Goal: Information Seeking & Learning: Find specific fact

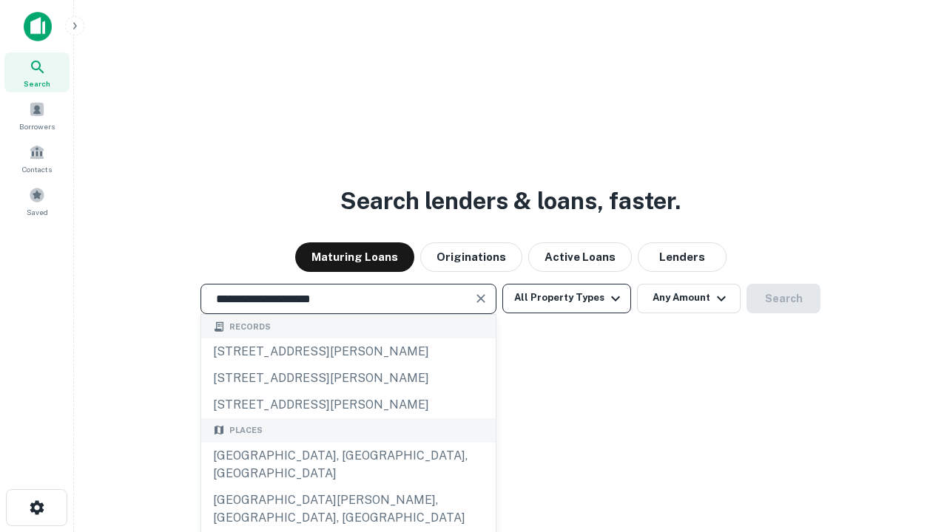
click at [348, 487] on div "[GEOGRAPHIC_DATA], [GEOGRAPHIC_DATA], [GEOGRAPHIC_DATA]" at bounding box center [348, 465] width 294 height 44
click at [566, 298] on button "All Property Types" at bounding box center [566, 299] width 129 height 30
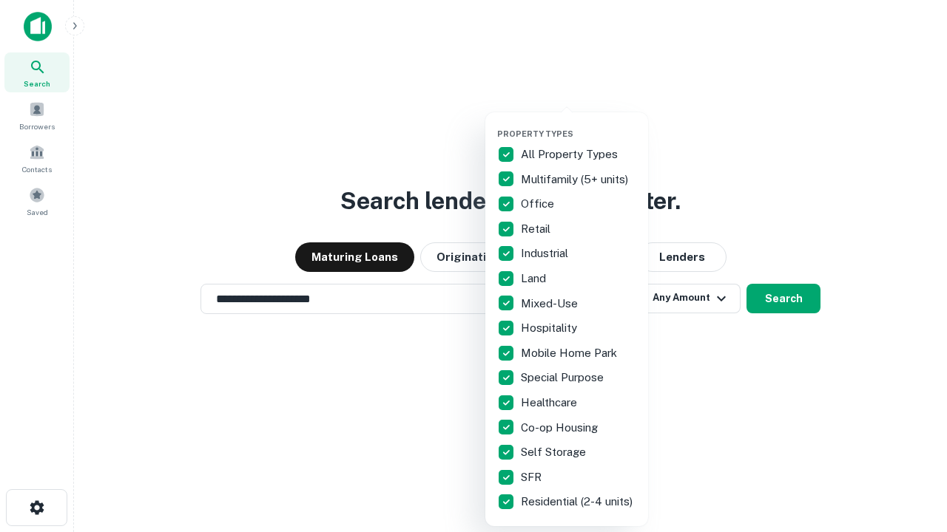
type input "**********"
click at [578, 124] on button "button" at bounding box center [578, 124] width 163 height 1
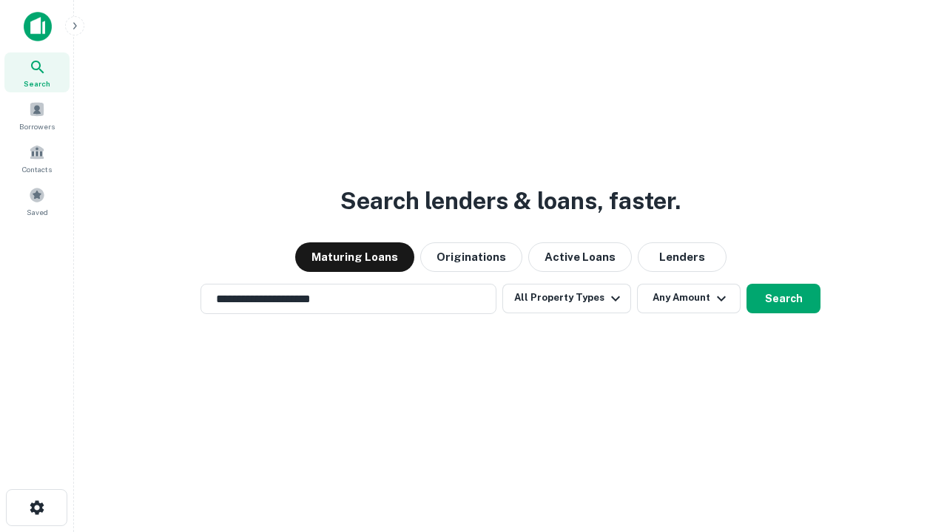
scroll to position [9, 178]
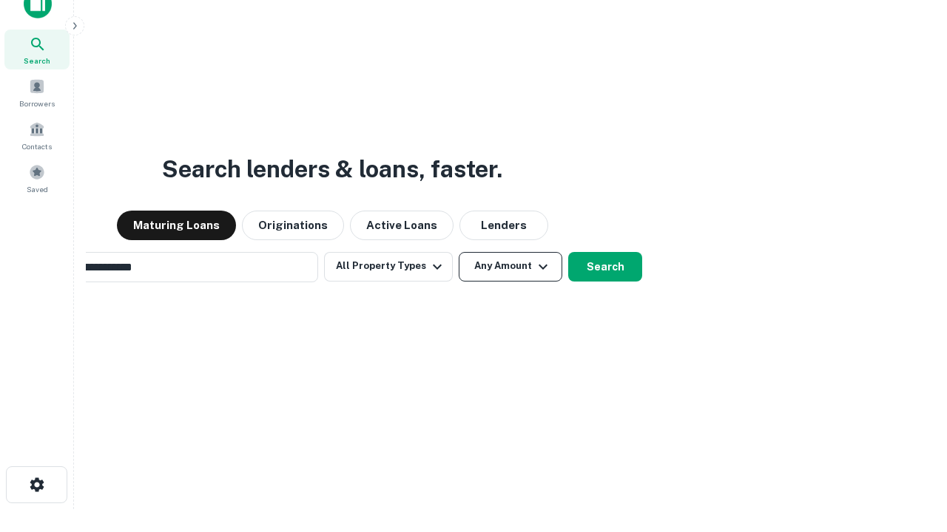
click at [458, 252] on button "Any Amount" at bounding box center [510, 267] width 104 height 30
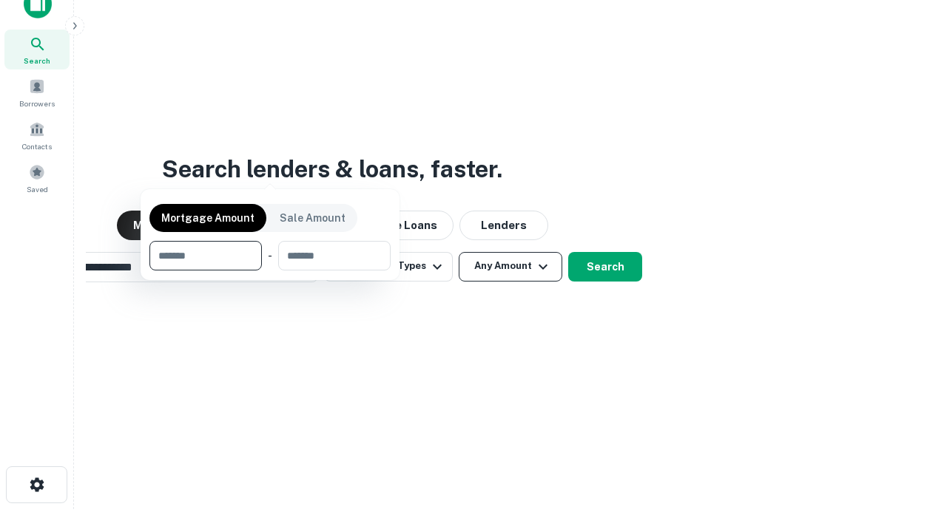
scroll to position [24, 0]
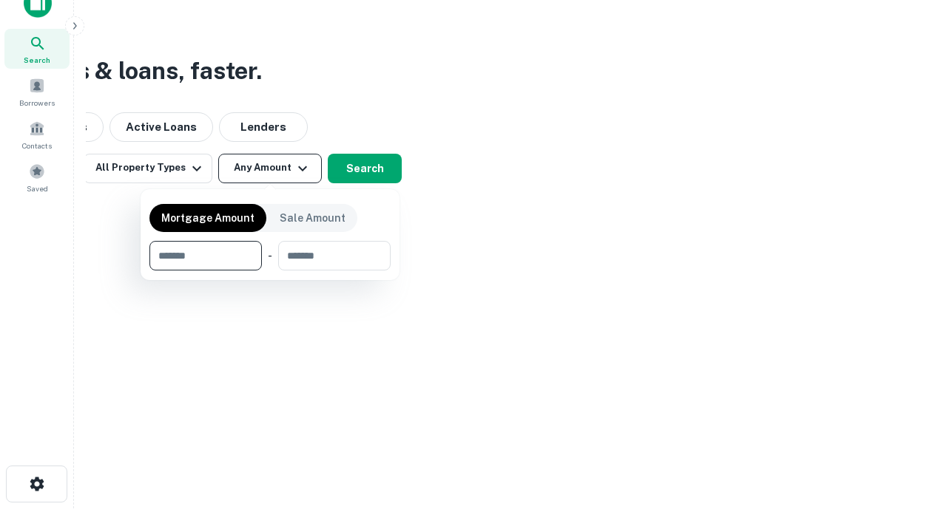
type input "*******"
click at [270, 271] on button "button" at bounding box center [269, 271] width 241 height 1
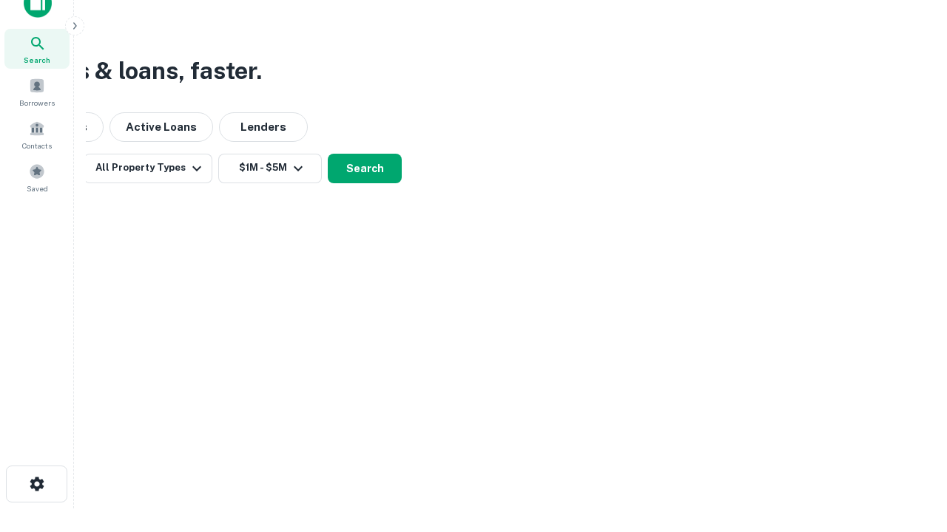
scroll to position [23, 0]
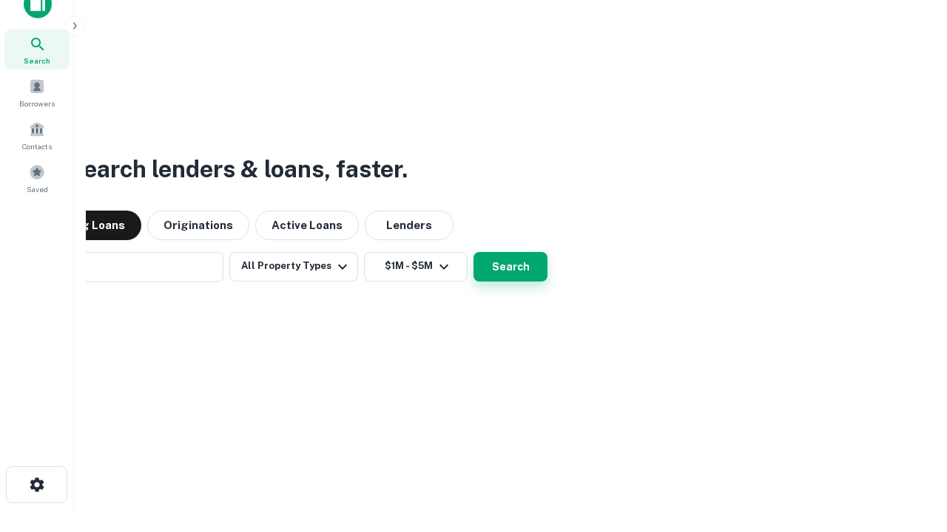
click at [473, 252] on button "Search" at bounding box center [510, 267] width 74 height 30
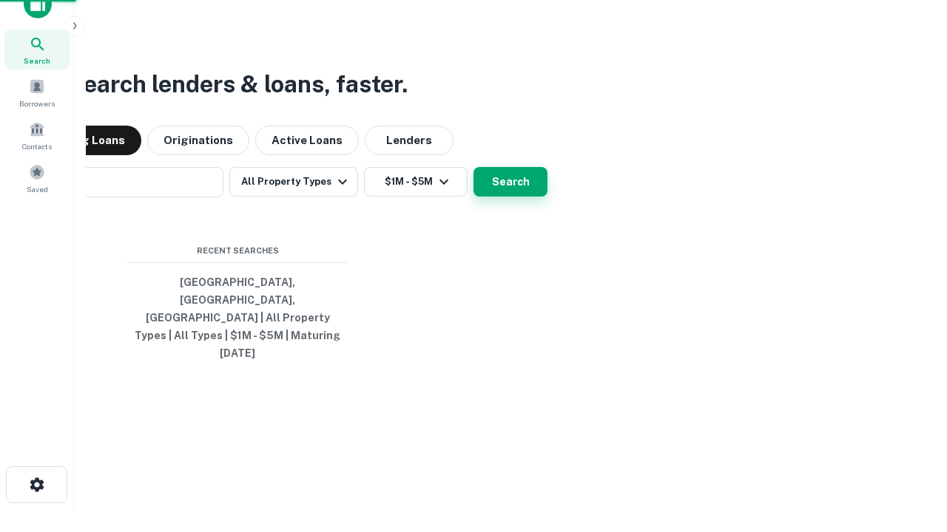
scroll to position [24, 0]
